Goal: Task Accomplishment & Management: Manage account settings

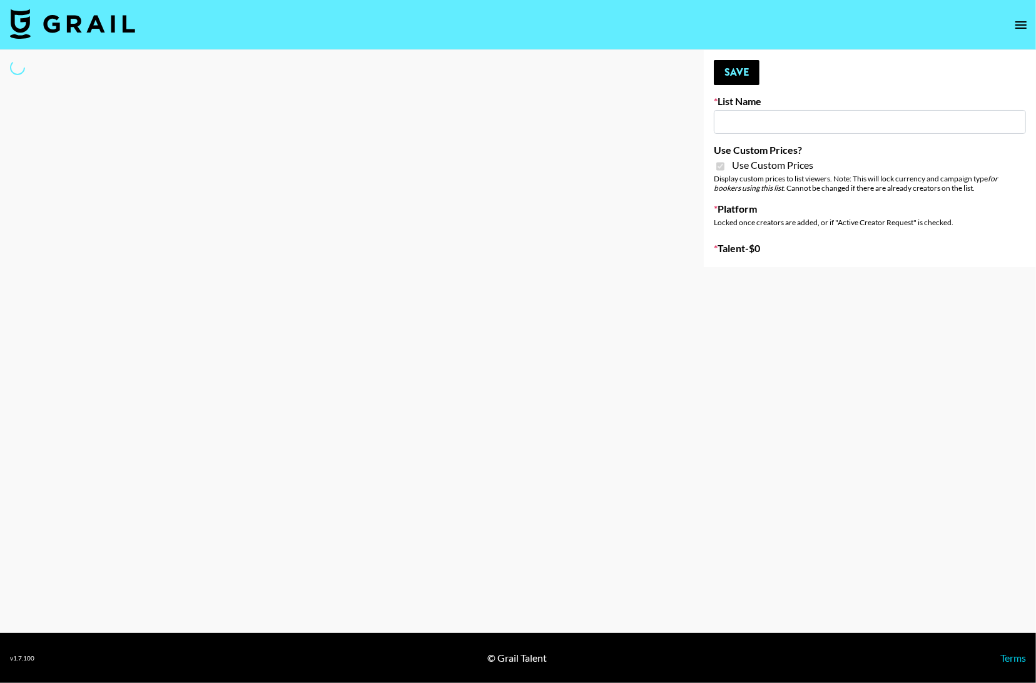
type input "Fellowers x rail | NYFW | FaceApp Collaboration | IG | s"
checkbox input "true"
select select "Brand"
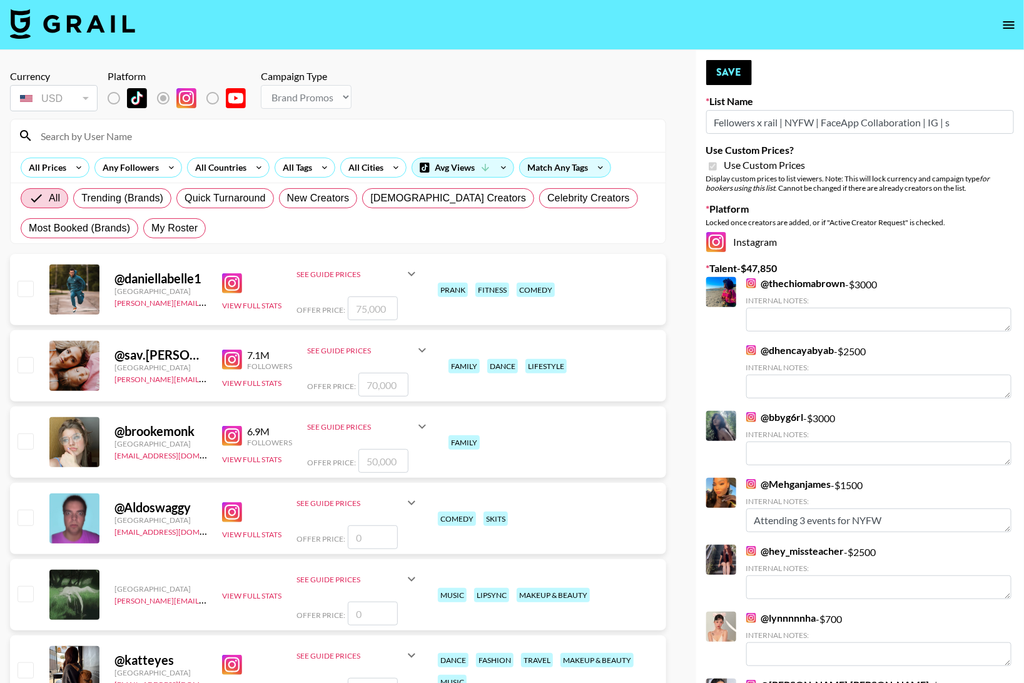
click at [250, 137] on input at bounding box center [345, 136] width 625 height 20
type input "a"
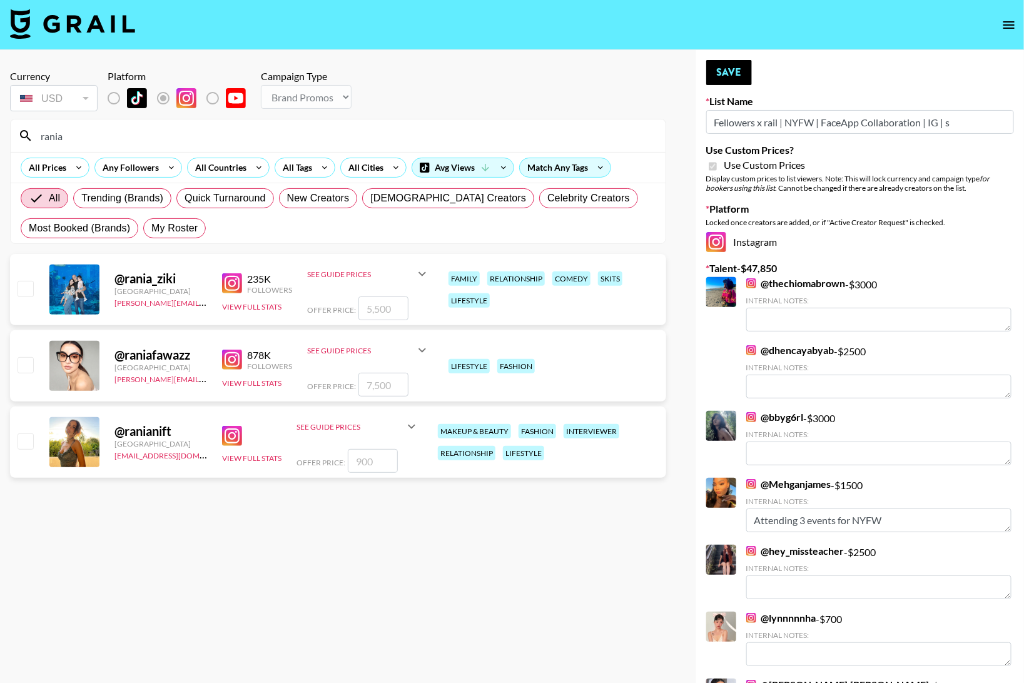
type input "rania"
click at [25, 446] on input "checkbox" at bounding box center [25, 440] width 15 height 15
checkbox input "true"
click at [742, 74] on button "Save" at bounding box center [729, 72] width 46 height 25
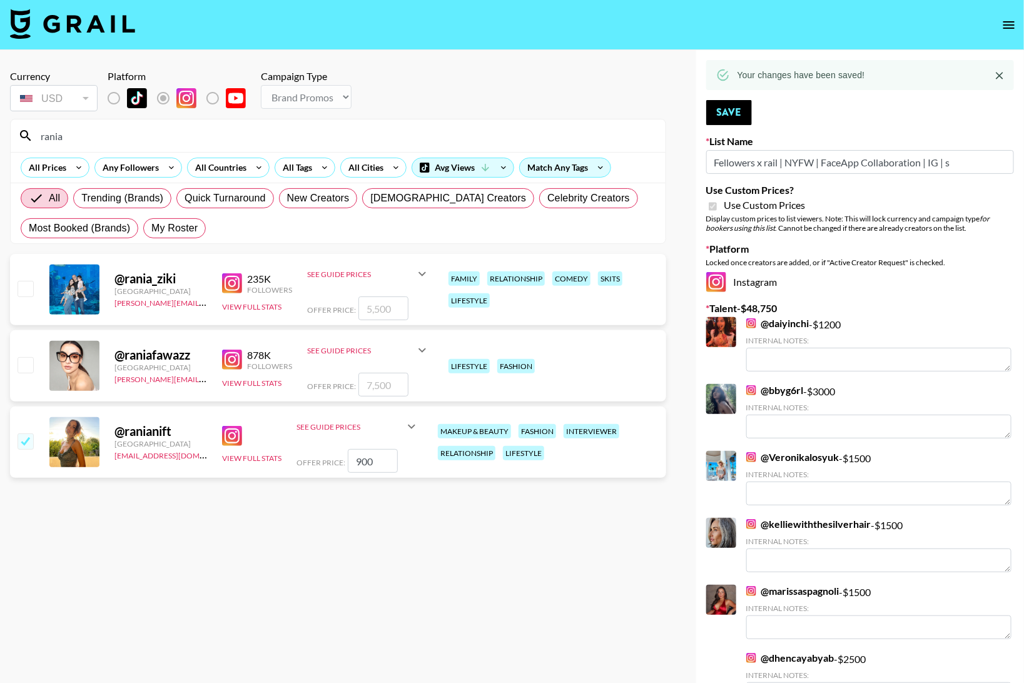
drag, startPoint x: 380, startPoint y: 467, endPoint x: 339, endPoint y: 467, distance: 40.6
click at [339, 467] on div "Offer Price: 900" at bounding box center [357, 461] width 123 height 24
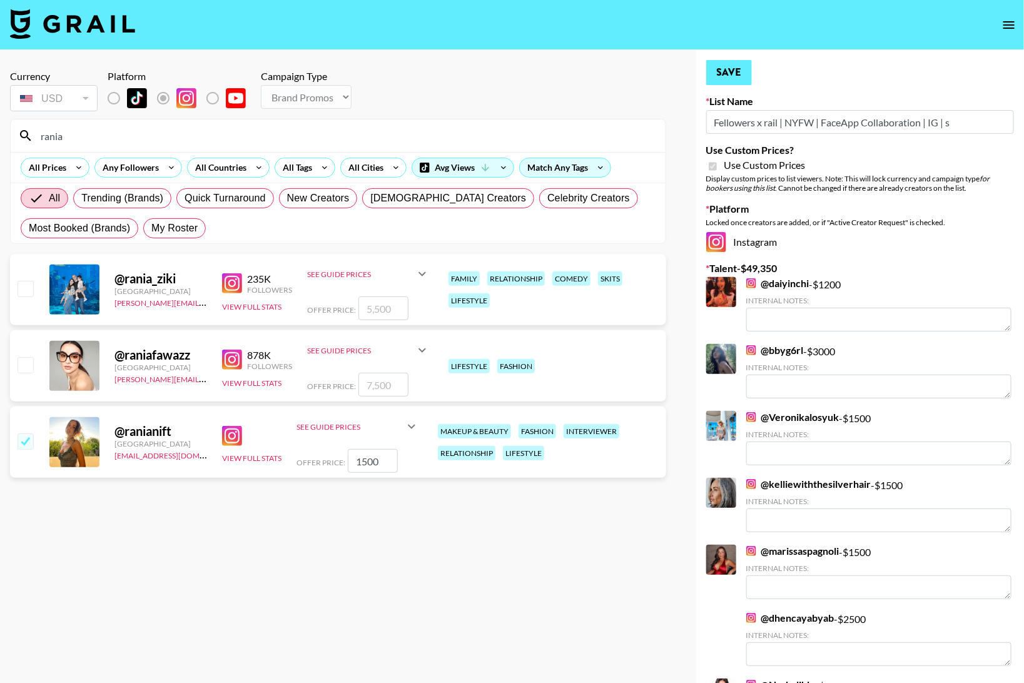
type input "1500"
click at [730, 69] on button "Save" at bounding box center [729, 72] width 46 height 25
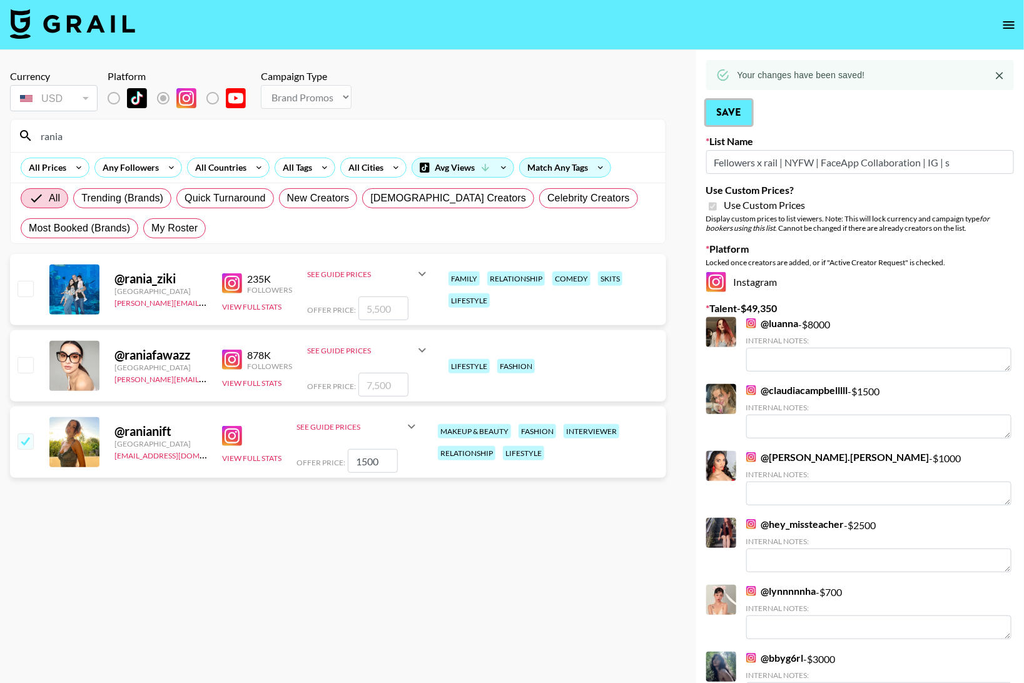
click at [742, 113] on button "Save" at bounding box center [729, 112] width 46 height 25
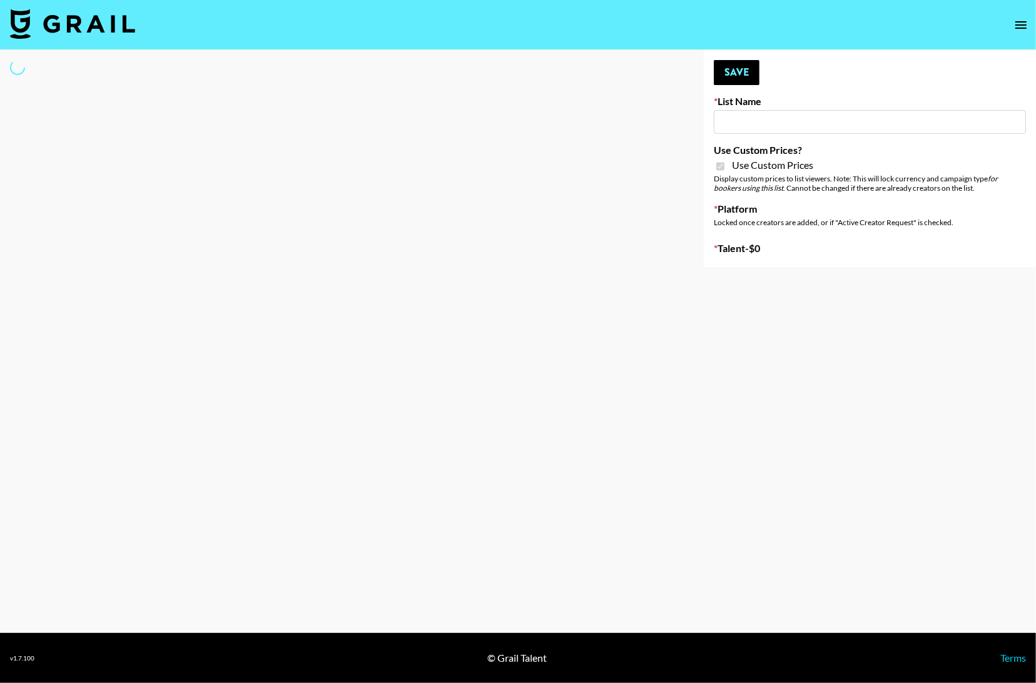
select select "Brand"
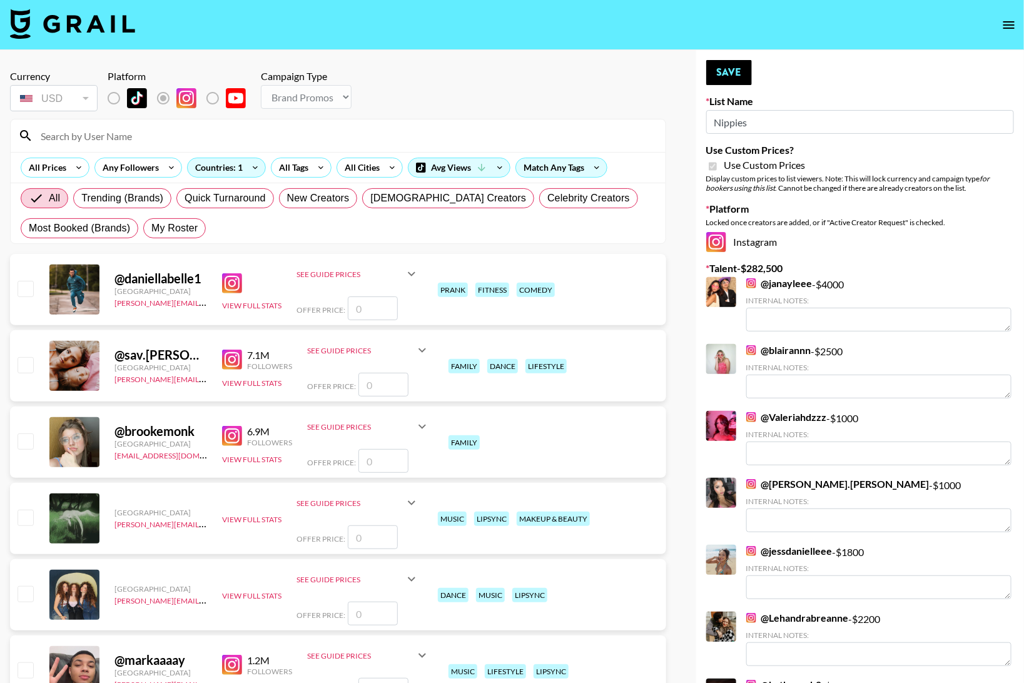
type input "Nippies"
checkbox input "true"
click at [325, 117] on section "Currency USD USD ​ Platform Campaign Type Choose Type... Song Promos Brand Prom…" at bounding box center [338, 152] width 656 height 184
click at [319, 131] on input at bounding box center [345, 136] width 625 height 20
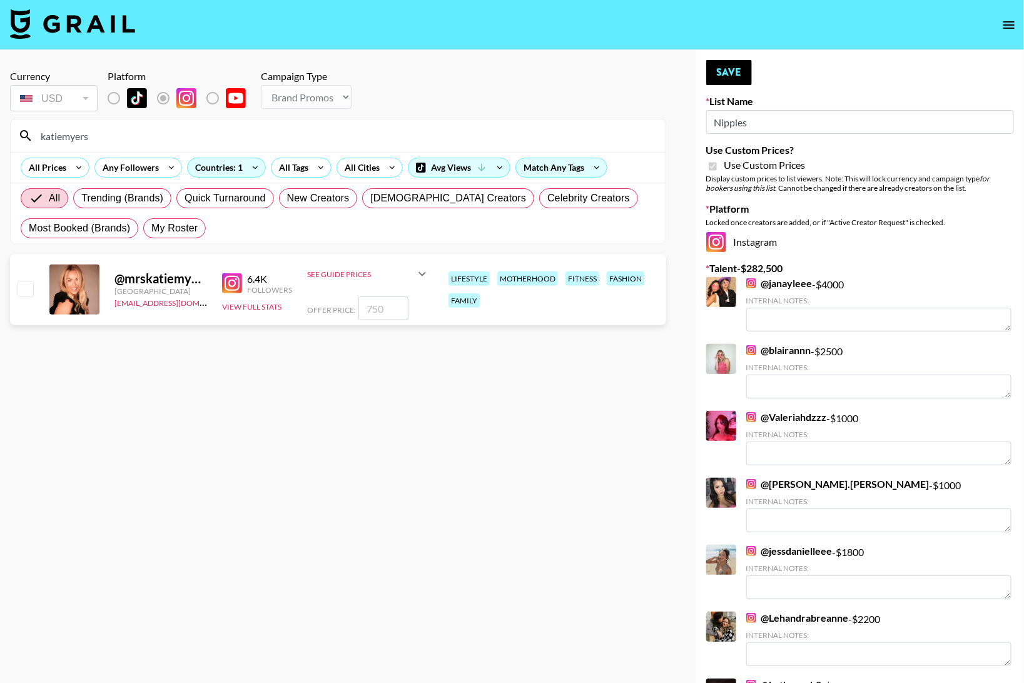
type input "katiemyers"
click at [386, 300] on input "number" at bounding box center [383, 308] width 50 height 24
type input "14"
checkbox input "true"
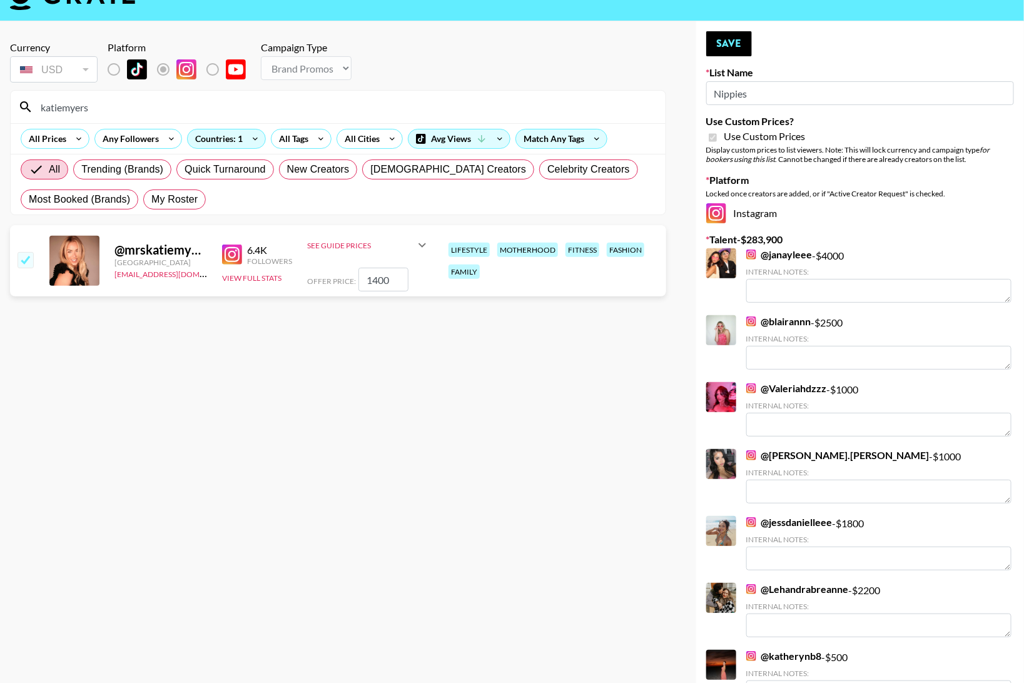
scroll to position [29, 0]
type input "1400"
click at [718, 47] on button "Save" at bounding box center [729, 43] width 46 height 25
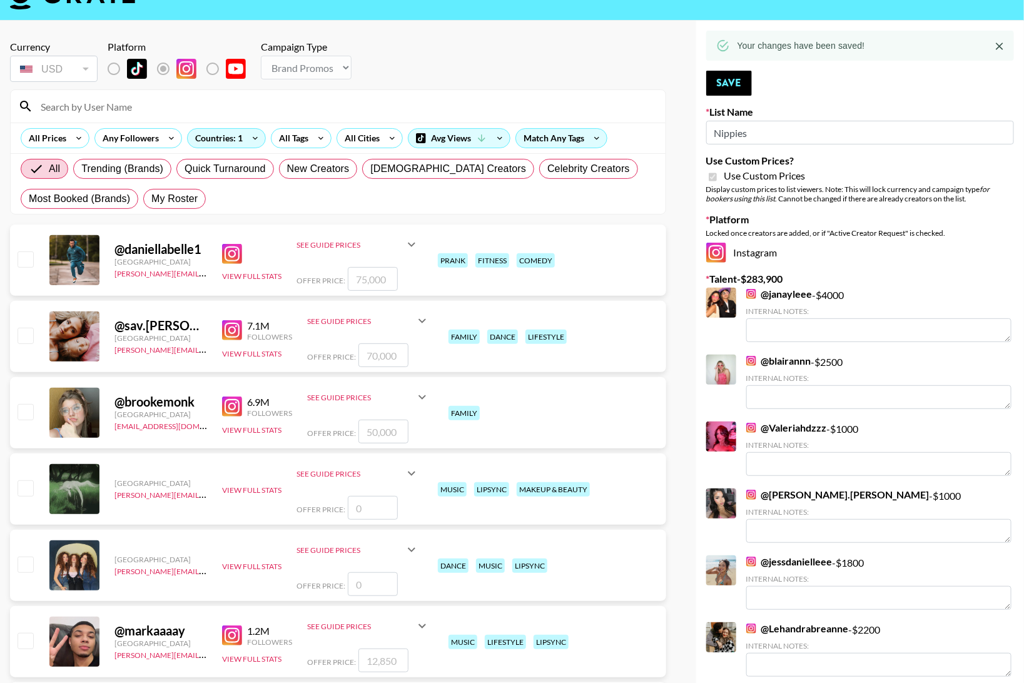
click at [189, 96] on input at bounding box center [345, 106] width 625 height 20
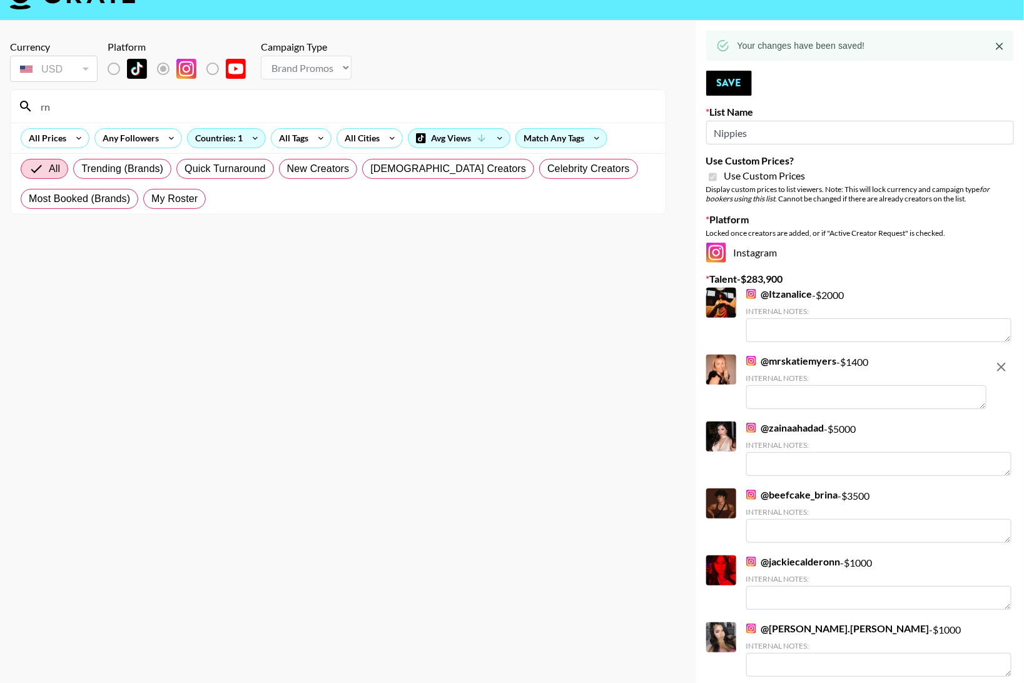
type input "r"
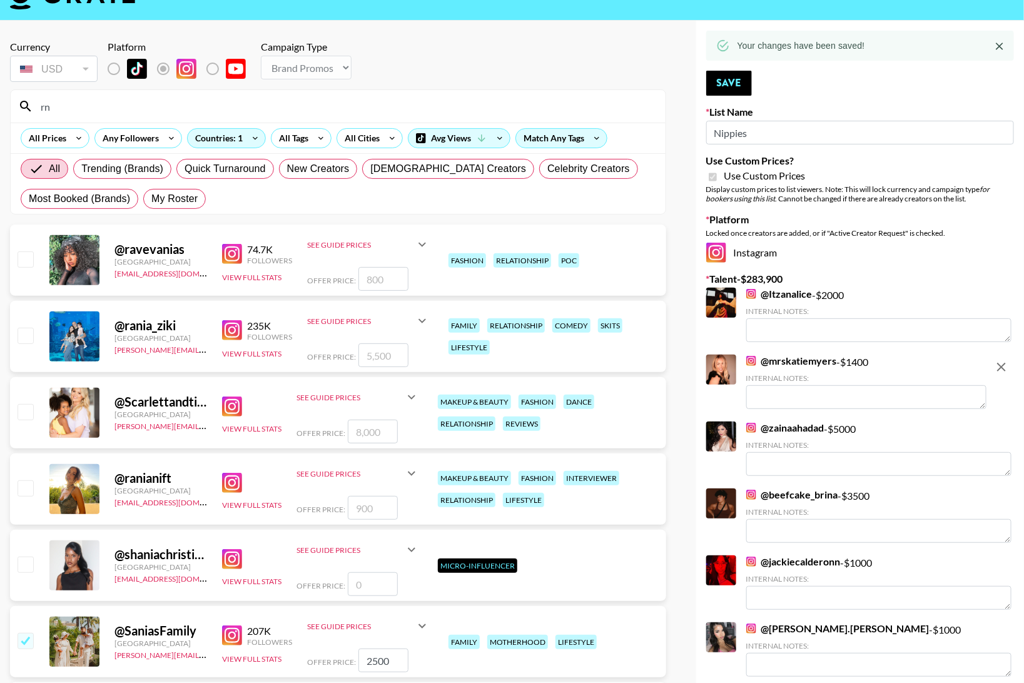
type input "r"
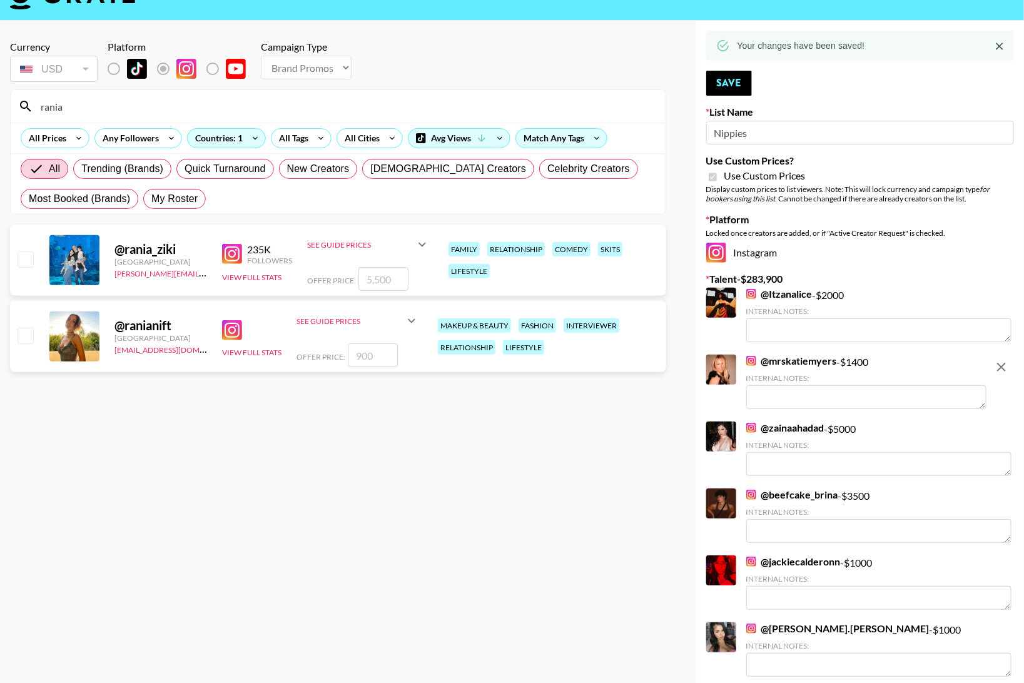
type input "rania"
click at [363, 348] on input "number" at bounding box center [373, 355] width 50 height 24
checkbox input "true"
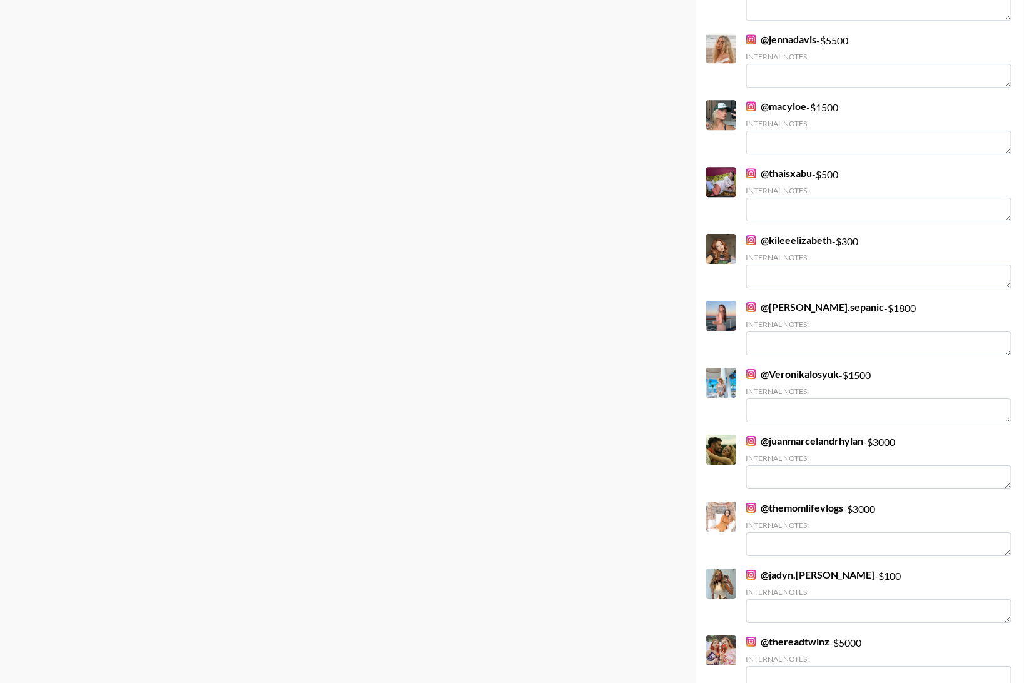
scroll to position [5789, 0]
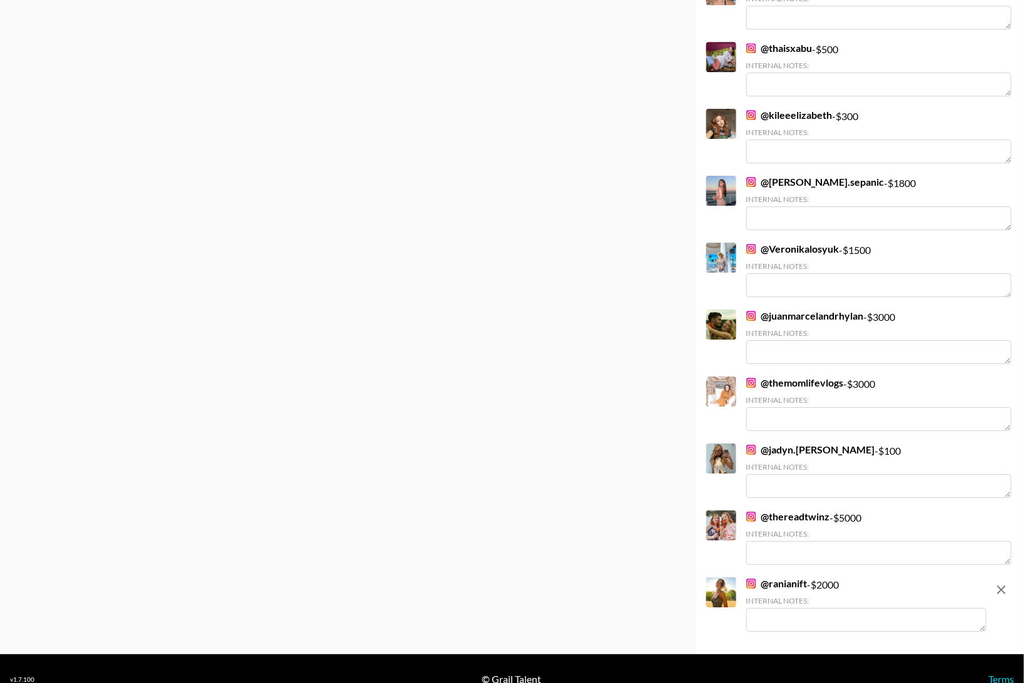
type input "2000"
click at [810, 608] on textarea at bounding box center [866, 620] width 240 height 24
type textarea ":"
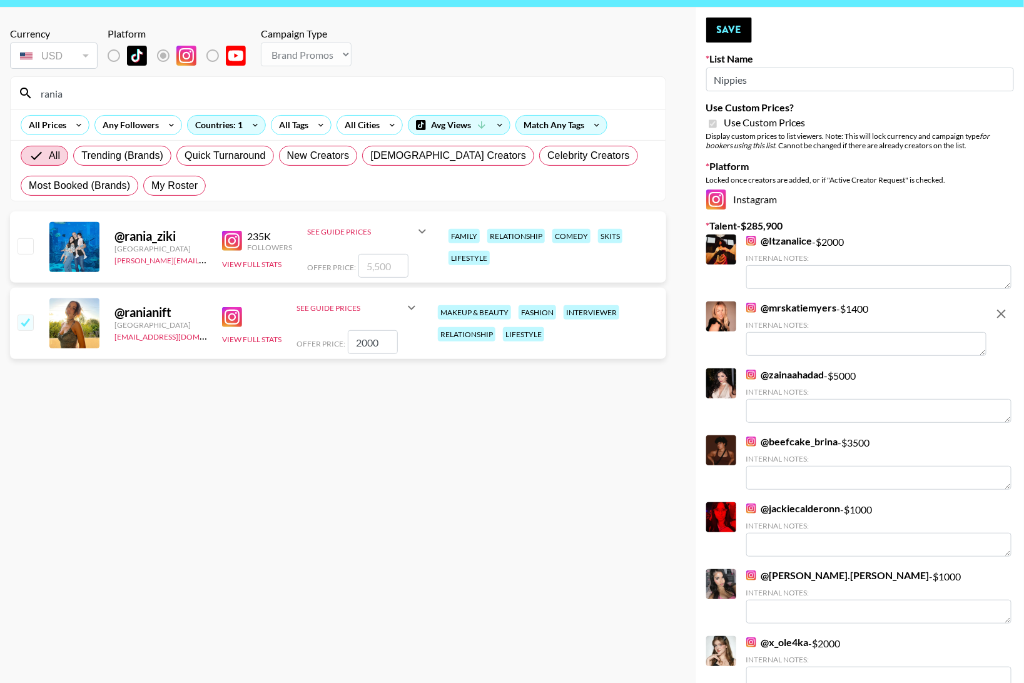
scroll to position [33, 0]
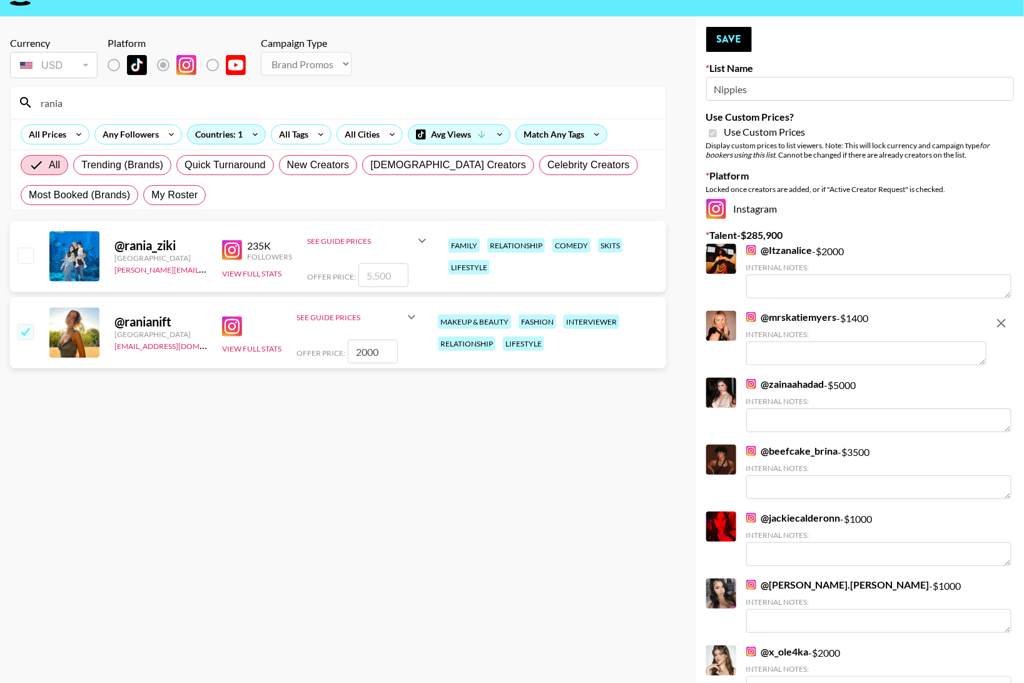
type textarea "price for 6 stories total"
click at [802, 361] on textarea at bounding box center [866, 353] width 240 height 24
click at [797, 353] on textarea "price for 6 stories total" at bounding box center [866, 353] width 240 height 24
type textarea "price for 6 stories total"
click at [744, 41] on button "Save" at bounding box center [729, 39] width 46 height 25
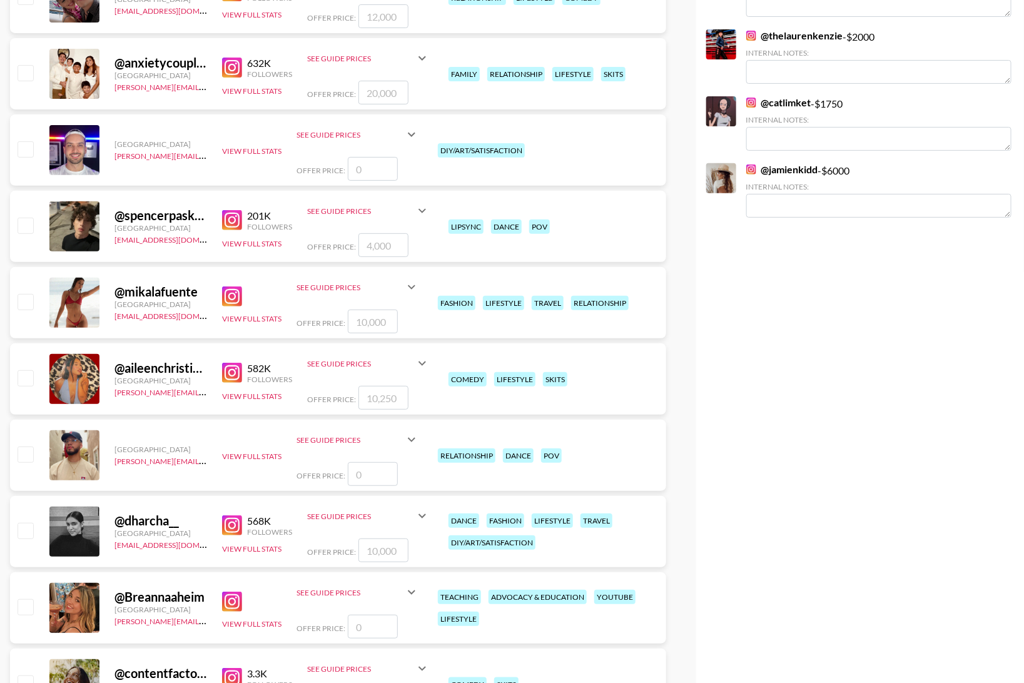
scroll to position [7253, 0]
